Goal: Understand process/instructions: Learn how to perform a task or action

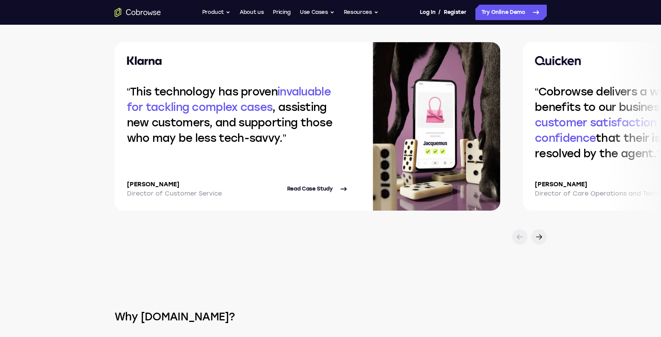
scroll to position [1658, 0]
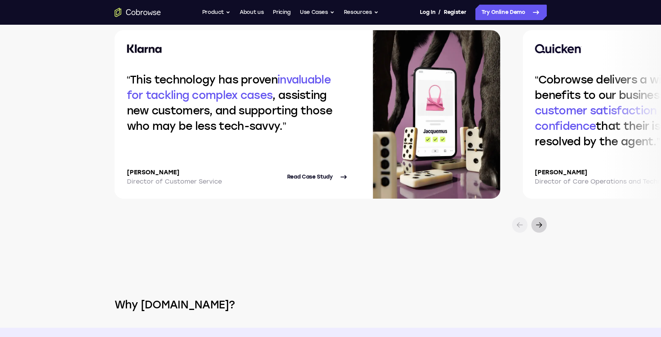
click at [539, 219] on div at bounding box center [538, 224] width 15 height 15
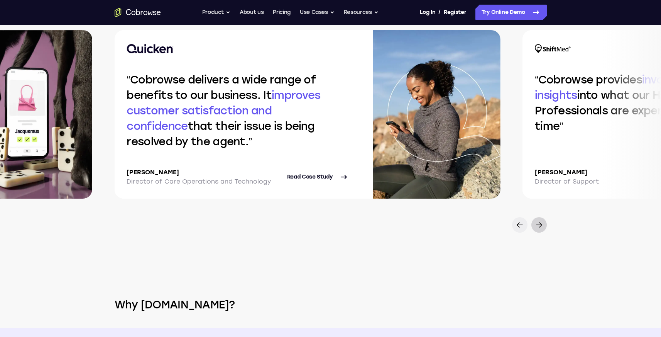
click at [539, 219] on div at bounding box center [538, 224] width 15 height 15
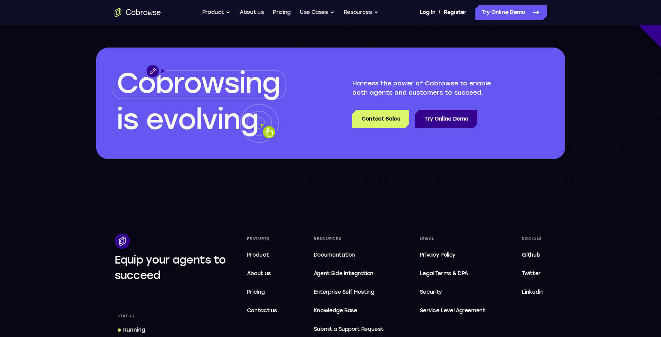
scroll to position [2174, 0]
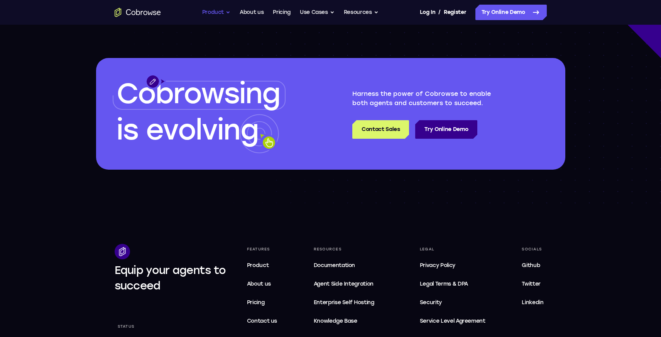
click at [218, 13] on button "Product" at bounding box center [216, 12] width 29 height 15
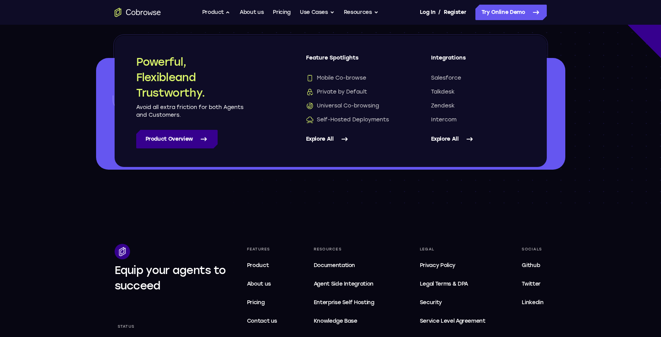
click at [180, 130] on link "Product Overview" at bounding box center [176, 139] width 81 height 19
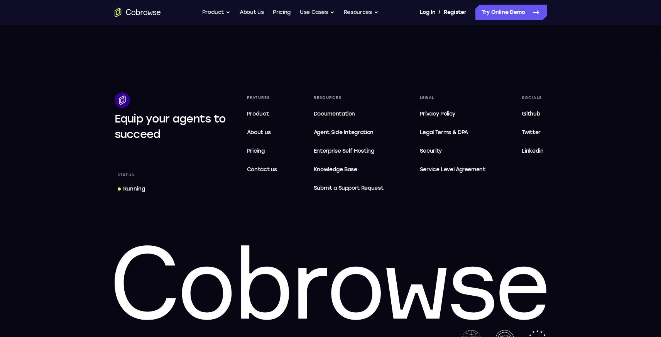
scroll to position [3061, 0]
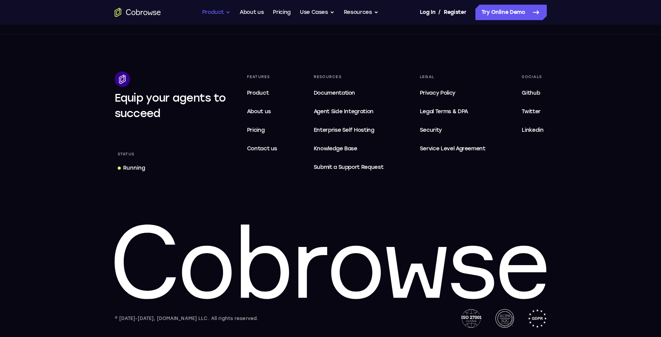
click at [226, 12] on button "Product" at bounding box center [216, 12] width 29 height 15
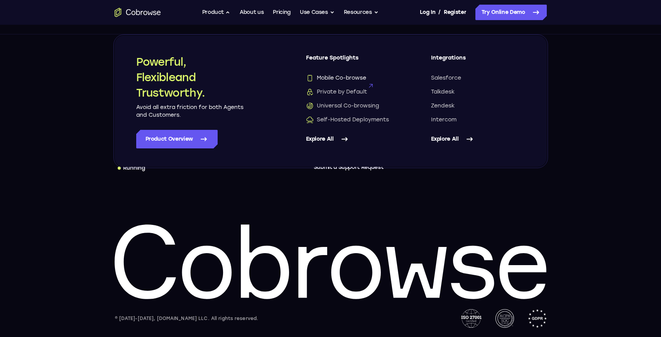
click at [324, 78] on span "Mobile Co-browse" at bounding box center [336, 78] width 60 height 8
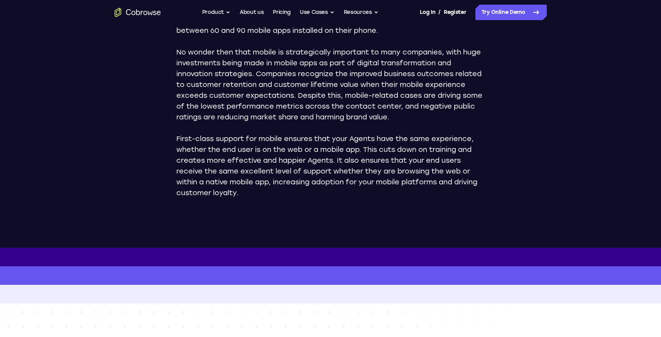
scroll to position [531, 0]
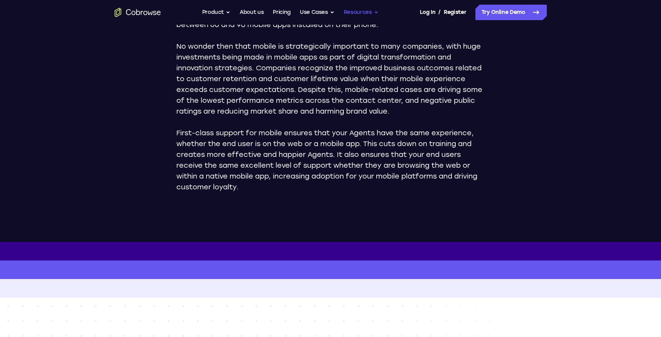
click at [357, 10] on button "Resources" at bounding box center [361, 12] width 35 height 15
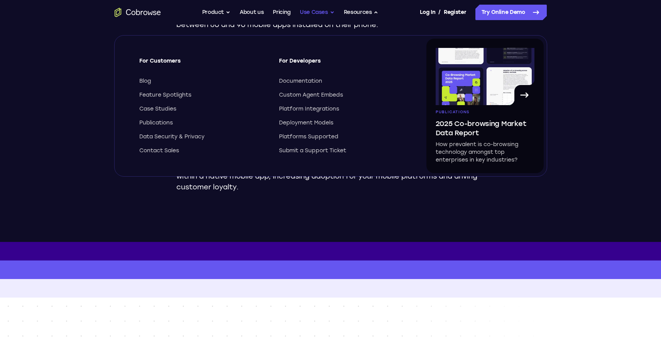
click at [327, 11] on button "Use Cases" at bounding box center [317, 12] width 35 height 15
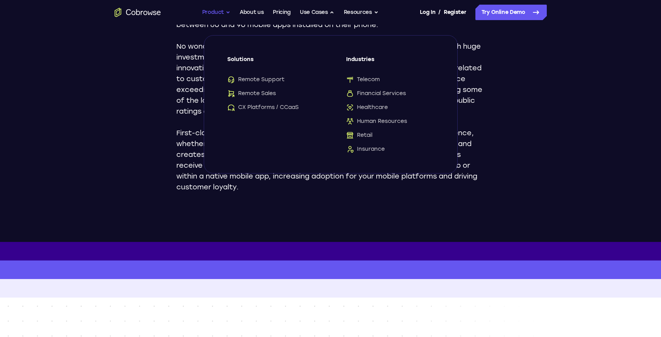
click at [213, 10] on button "Product" at bounding box center [216, 12] width 29 height 15
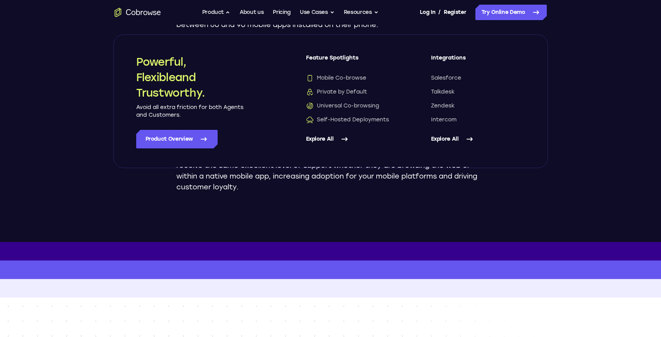
click at [331, 139] on link "Explore All" at bounding box center [353, 139] width 94 height 19
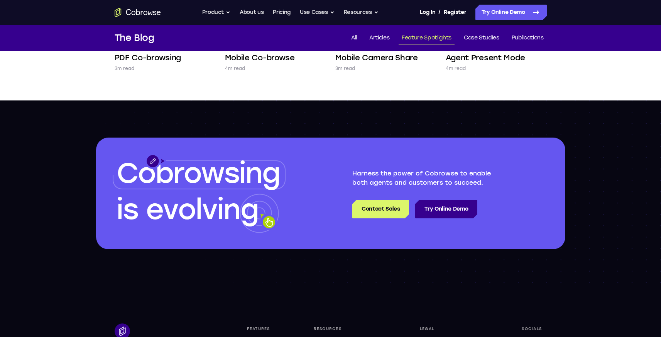
scroll to position [538, 0]
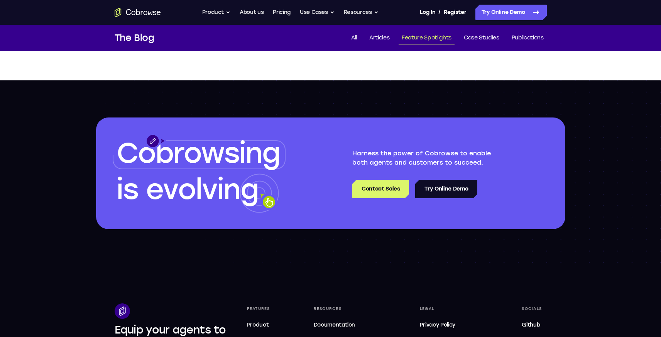
click at [431, 188] on link "Try Online Demo" at bounding box center [446, 188] width 62 height 19
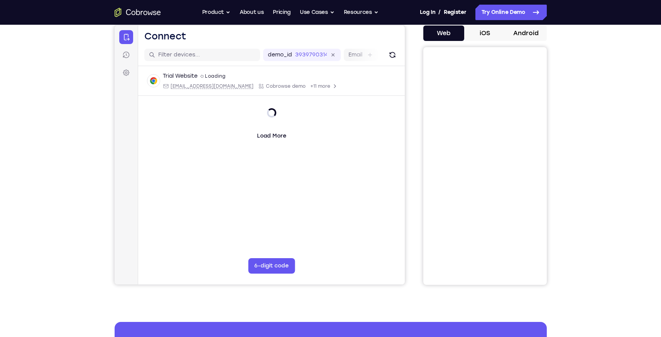
scroll to position [68, 0]
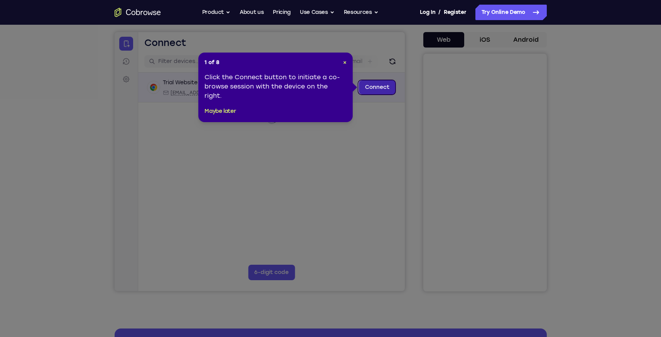
click at [369, 88] on link "Connect" at bounding box center [377, 87] width 37 height 14
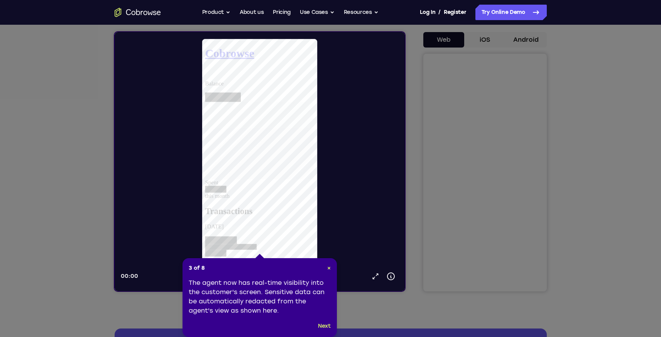
scroll to position [0, 0]
click at [322, 326] on button "Next" at bounding box center [324, 325] width 13 height 9
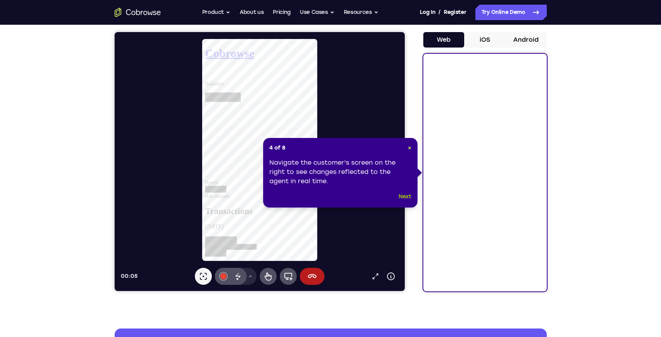
click at [408, 193] on button "Next" at bounding box center [405, 196] width 13 height 9
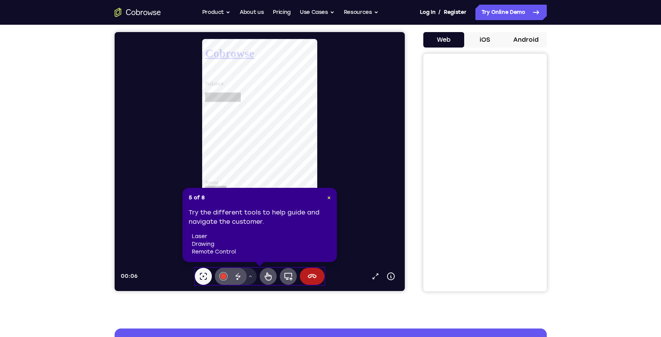
click at [319, 219] on div "Try the different tools to help guide and navigate the customer. laser drawing …" at bounding box center [260, 232] width 142 height 48
click at [327, 197] on span "×" at bounding box center [328, 197] width 3 height 7
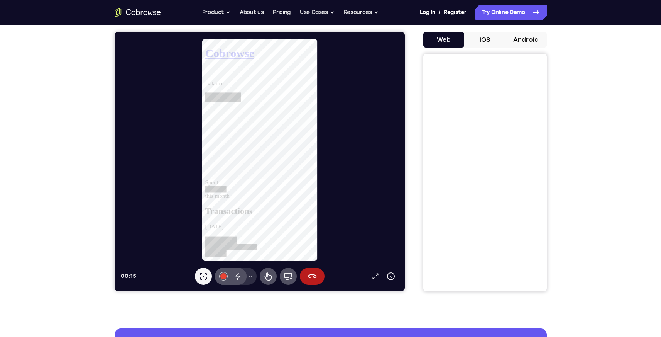
click at [252, 276] on button "Drawing tools menu" at bounding box center [250, 275] width 12 height 17
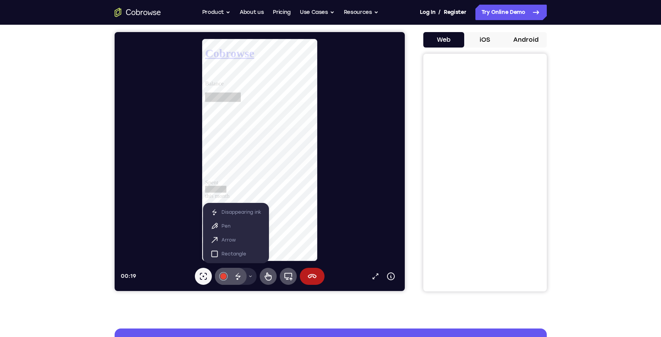
click at [250, 294] on div "Your Support Agent Your Customer Web iOS Android Next Steps We’d be happy to gi…" at bounding box center [331, 210] width 494 height 509
